Goal: Task Accomplishment & Management: Use online tool/utility

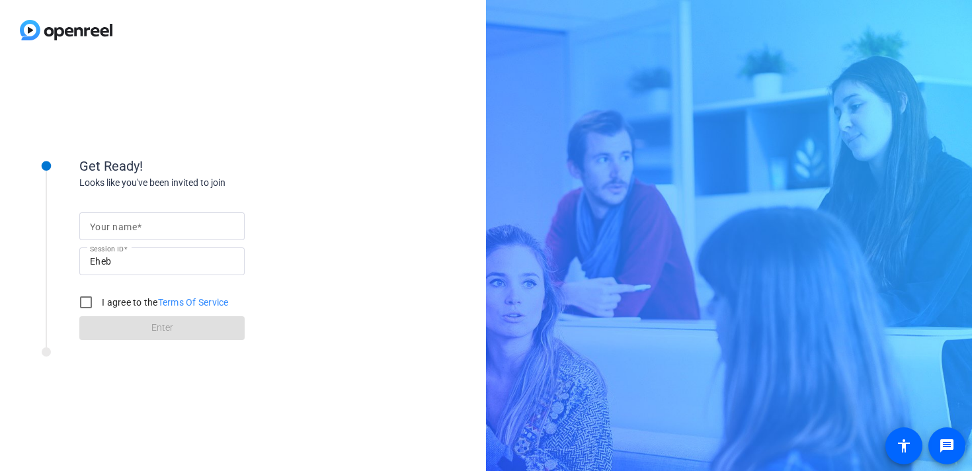
click at [191, 232] on input "Your name" at bounding box center [162, 226] width 144 height 16
type input "[PERSON_NAME] [PERSON_NAME]"
click at [93, 304] on input "I agree to the Terms Of Service" at bounding box center [86, 302] width 26 height 26
checkbox input "true"
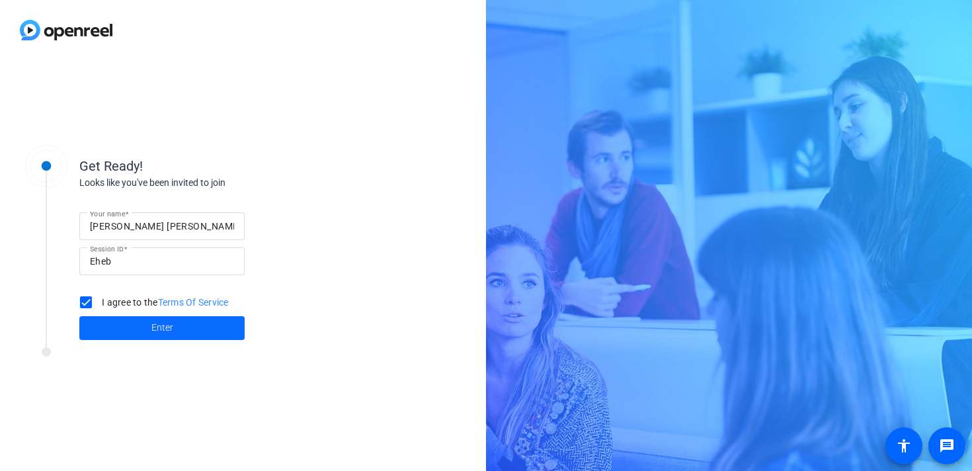
click at [129, 325] on span at bounding box center [161, 328] width 165 height 32
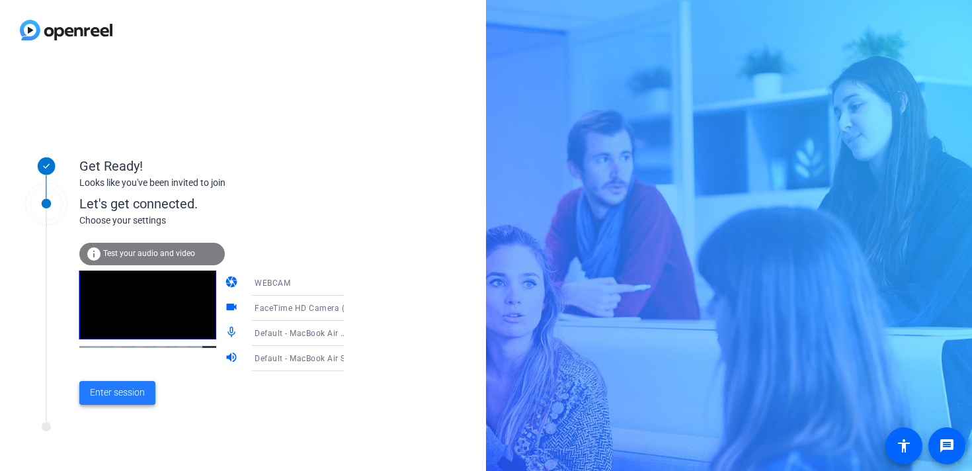
click at [134, 388] on span "Enter session" at bounding box center [117, 393] width 55 height 14
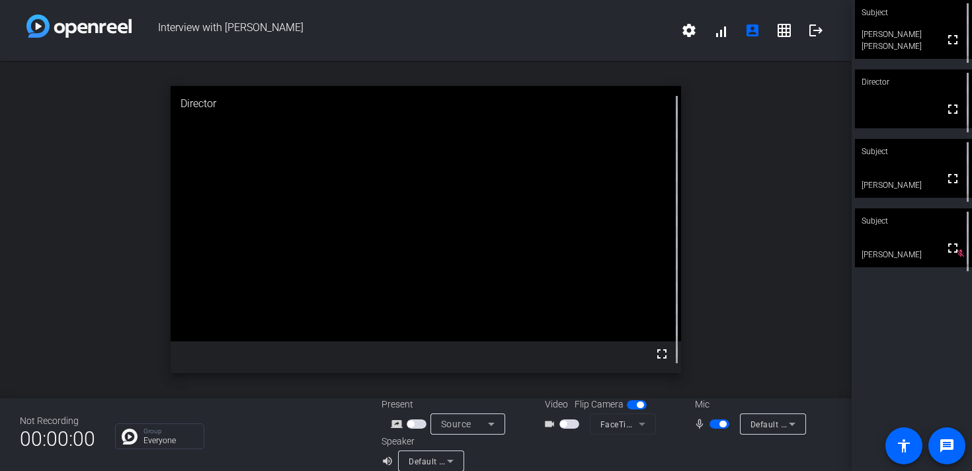
scroll to position [15, 0]
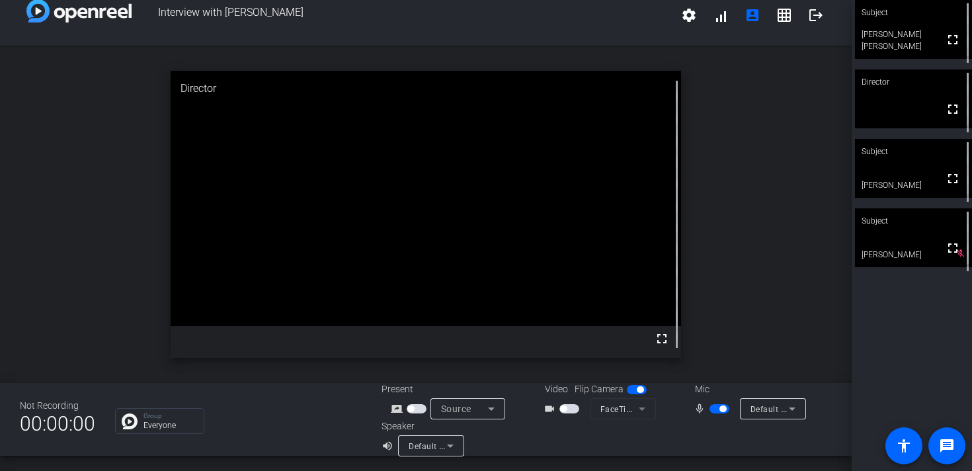
click at [799, 407] on icon at bounding box center [792, 409] width 16 height 16
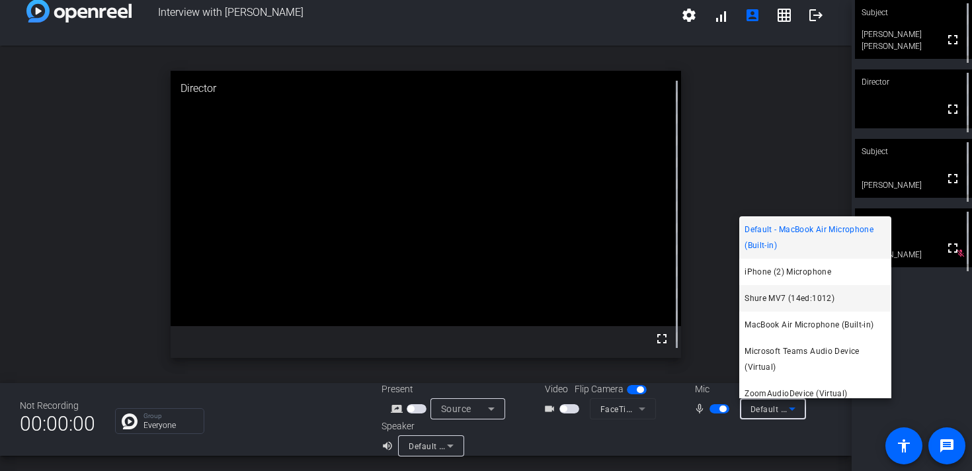
click at [791, 300] on span "Shure MV7 (14ed:1012)" at bounding box center [790, 298] width 90 height 16
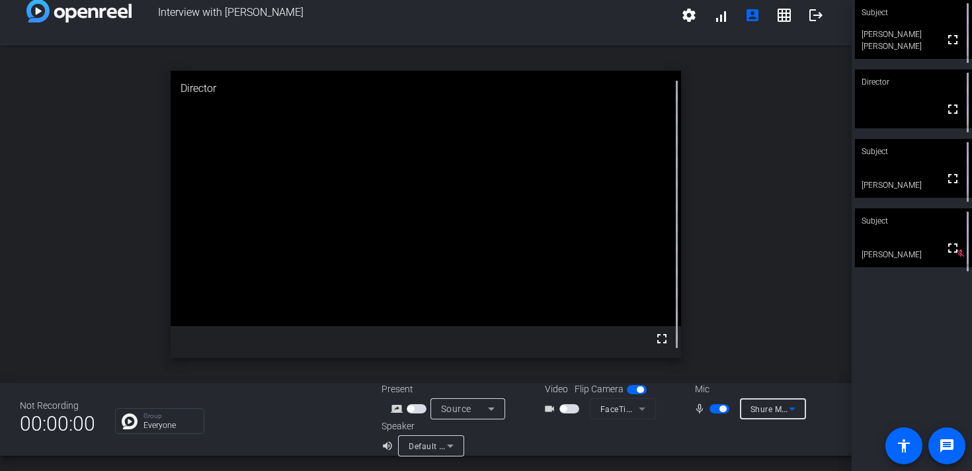
click at [452, 444] on icon at bounding box center [450, 446] width 16 height 16
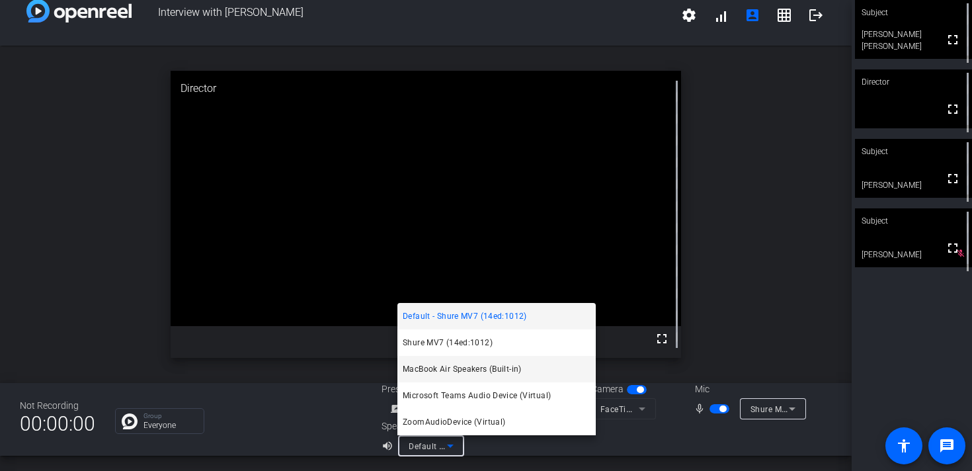
click at [460, 365] on span "MacBook Air Speakers (Built-in)" at bounding box center [462, 369] width 119 height 16
